Goal: Find specific page/section

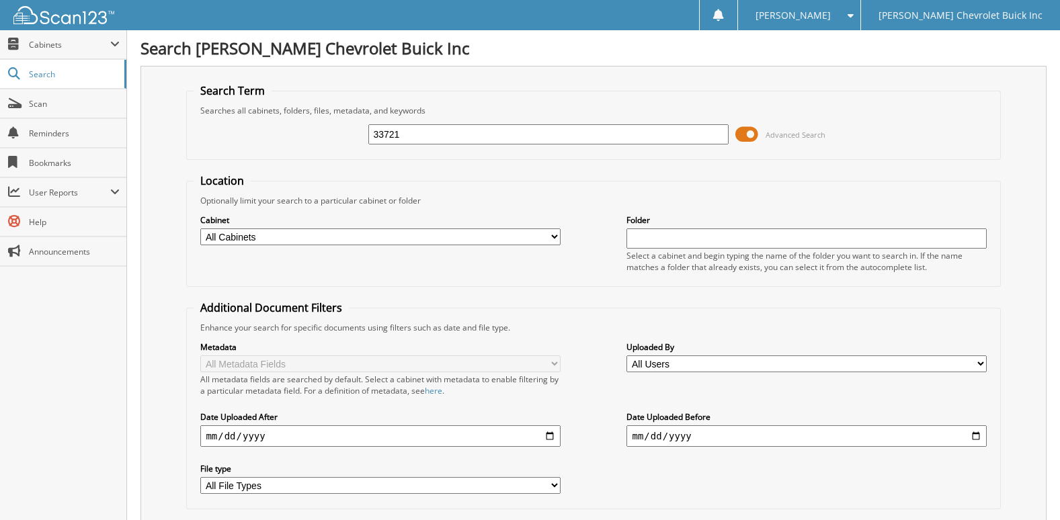
type input "33721"
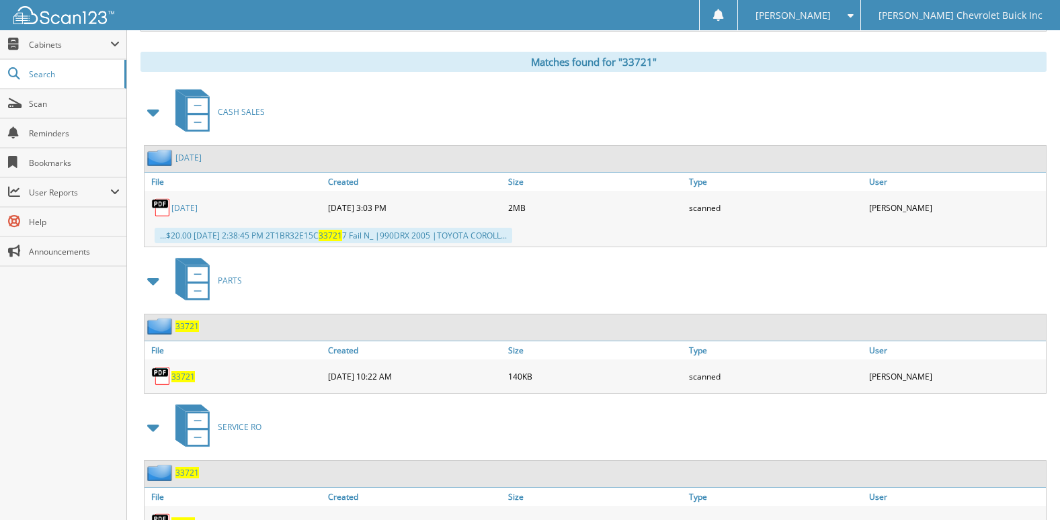
scroll to position [599, 0]
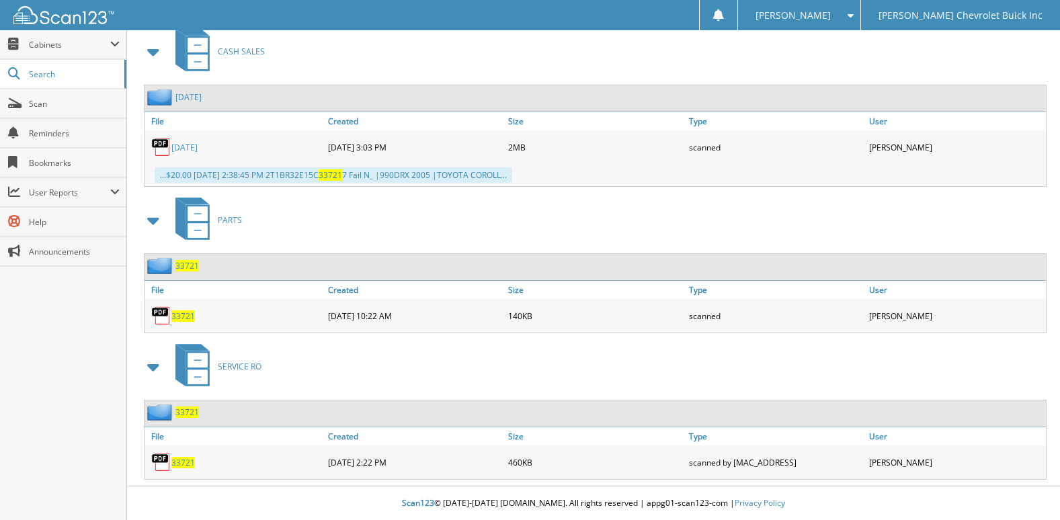
click at [161, 318] on img at bounding box center [161, 316] width 20 height 20
click at [182, 313] on span "33721" at bounding box center [183, 315] width 24 height 11
click at [67, 98] on span "Scan" at bounding box center [74, 103] width 91 height 11
